Goal: Task Accomplishment & Management: Use online tool/utility

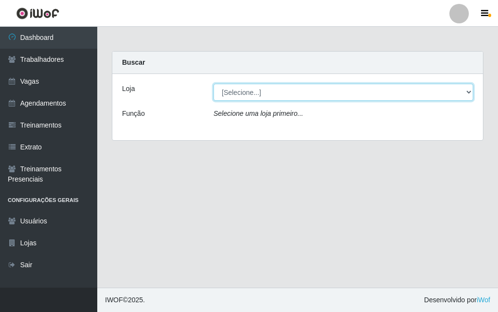
drag, startPoint x: 0, startPoint y: 0, endPoint x: 252, endPoint y: 91, distance: 268.3
click at [251, 87] on select "[Selecione...] A fazendinha" at bounding box center [343, 92] width 260 height 17
select select "70"
click at [213, 84] on select "[Selecione...] A fazendinha" at bounding box center [343, 92] width 260 height 17
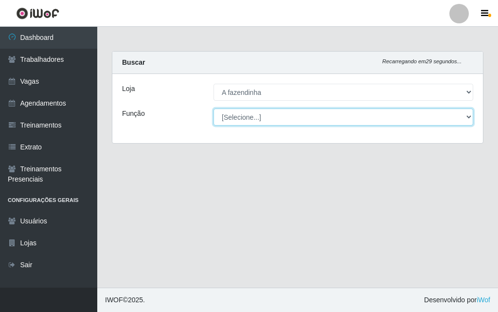
click at [263, 117] on select "[Selecione...] ASG ASG + ASG ++ Balconista Embalador Embalador + Embalador ++ O…" at bounding box center [343, 116] width 260 height 17
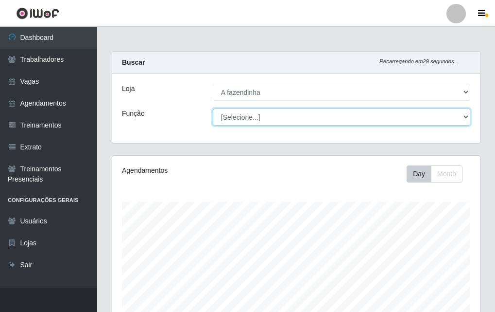
scroll to position [202, 368]
select select "79"
click at [213, 108] on select "[Selecione...] ASG ASG + ASG ++ Balconista Embalador Embalador + Embalador ++ O…" at bounding box center [342, 116] width 258 height 17
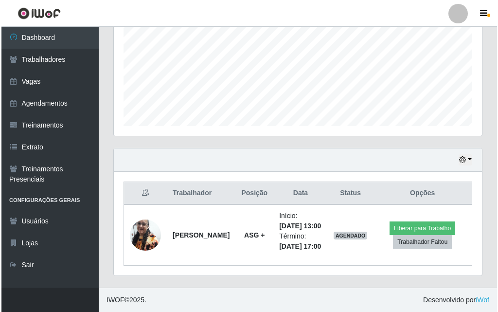
scroll to position [242, 0]
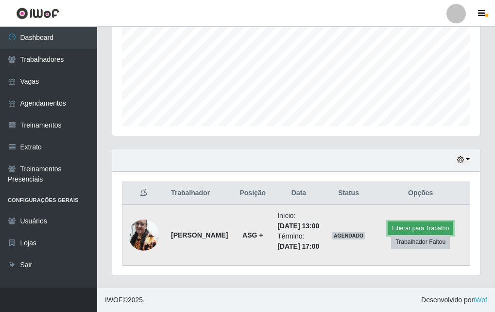
click at [404, 223] on button "Liberar para Trabalho" at bounding box center [421, 228] width 66 height 14
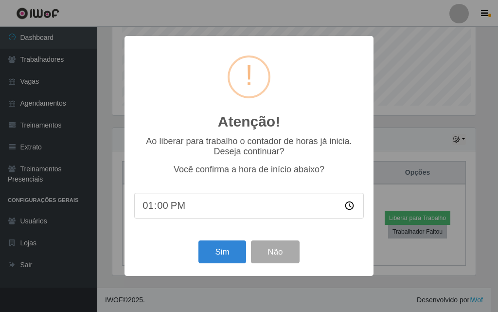
scroll to position [202, 363]
click at [219, 250] on button "Sim" at bounding box center [221, 251] width 47 height 23
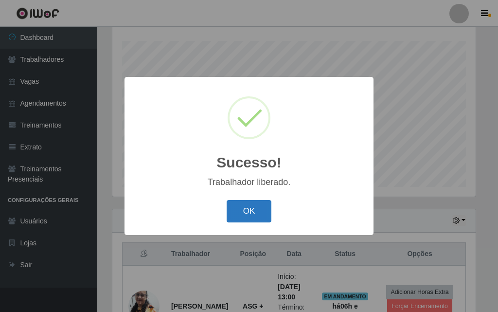
click at [241, 209] on button "OK" at bounding box center [248, 211] width 45 height 23
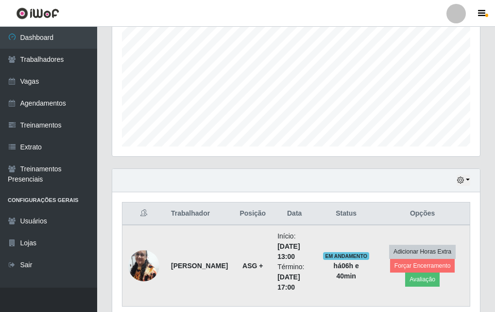
scroll to position [242, 0]
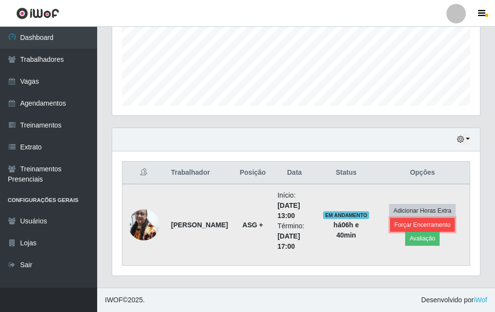
click at [408, 227] on button "Forçar Encerramento" at bounding box center [422, 225] width 65 height 14
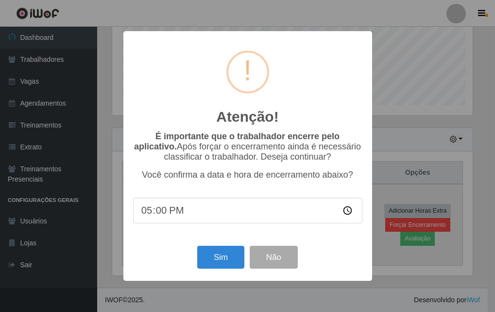
scroll to position [202, 363]
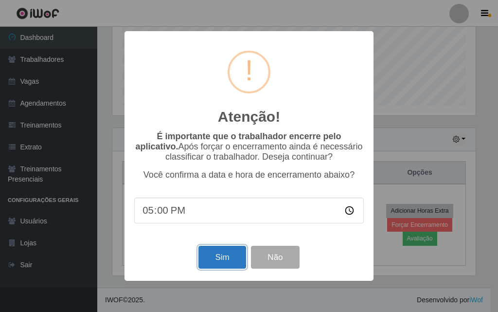
click at [199, 263] on button "Sim" at bounding box center [221, 256] width 47 height 23
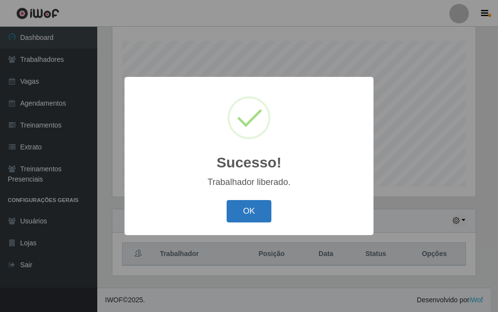
click at [258, 211] on button "OK" at bounding box center [248, 211] width 45 height 23
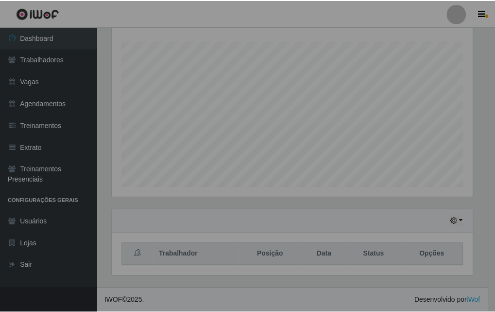
scroll to position [202, 368]
